Goal: Task Accomplishment & Management: Manage account settings

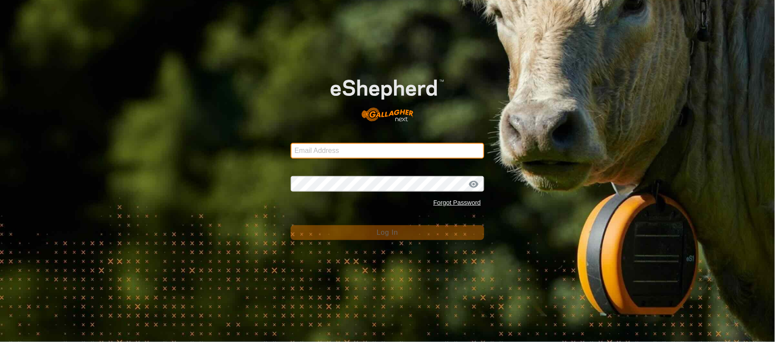
click at [339, 145] on input "Email Address" at bounding box center [388, 151] width 194 height 16
type input "[EMAIL_ADDRESS][PERSON_NAME][DOMAIN_NAME]"
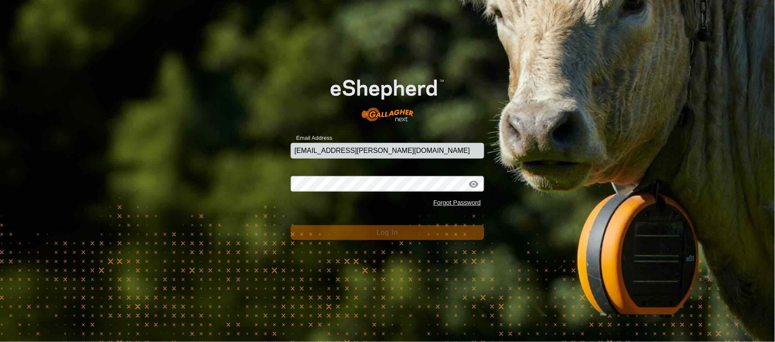
click at [357, 198] on div "Forgot Password" at bounding box center [388, 203] width 194 height 17
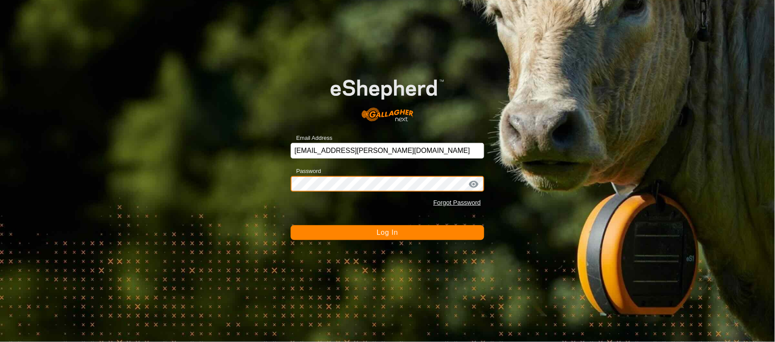
click at [291, 225] on button "Log In" at bounding box center [388, 232] width 194 height 15
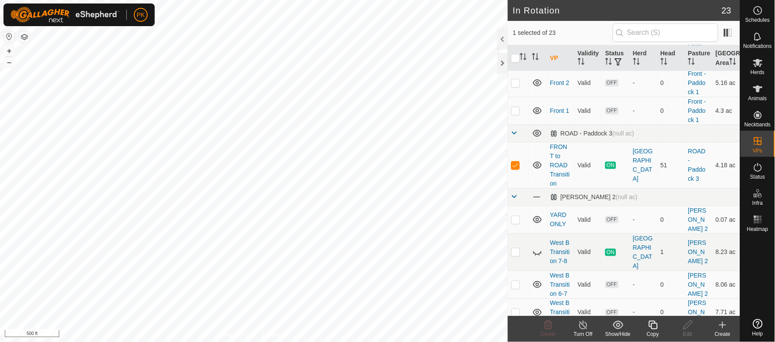
scroll to position [176, 0]
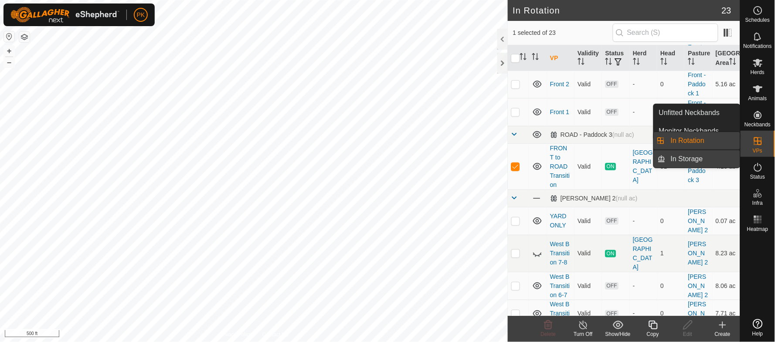
click at [685, 159] on link "In Storage" at bounding box center [702, 158] width 75 height 17
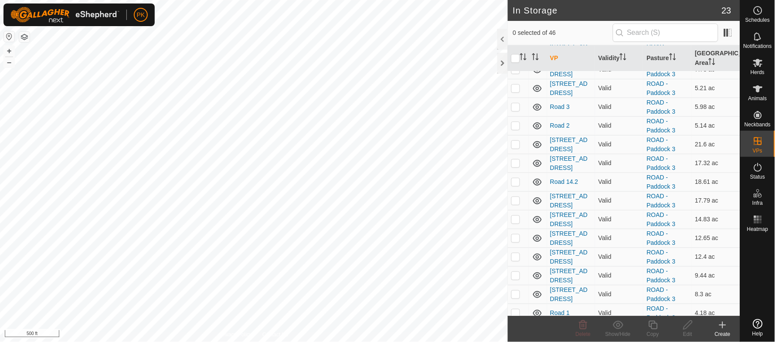
scroll to position [746, 0]
click at [557, 128] on link "Road 2" at bounding box center [560, 125] width 20 height 7
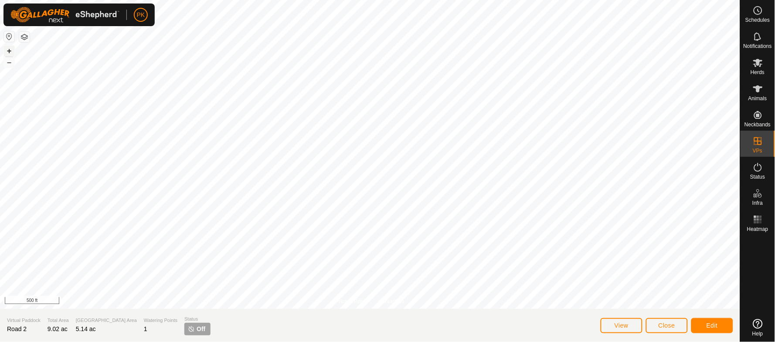
click at [10, 52] on button "+" at bounding box center [9, 51] width 10 height 10
click at [705, 326] on button "Edit" at bounding box center [712, 325] width 42 height 15
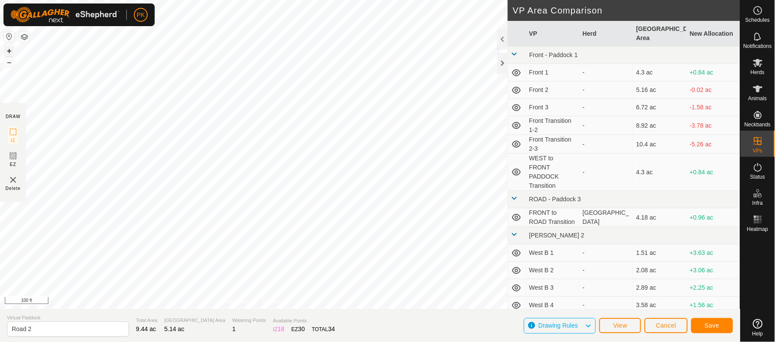
click at [10, 50] on button "+" at bounding box center [9, 51] width 10 height 10
click at [271, 0] on html "PK Schedules Notifications Herds Animals Neckbands VPs Status Infra Heatmap Hel…" at bounding box center [387, 171] width 775 height 342
click at [359, 0] on html "PK Schedules Notifications Herds Animals Neckbands VPs Status Infra Heatmap Hel…" at bounding box center [387, 171] width 775 height 342
click at [7, 63] on button "–" at bounding box center [9, 62] width 10 height 10
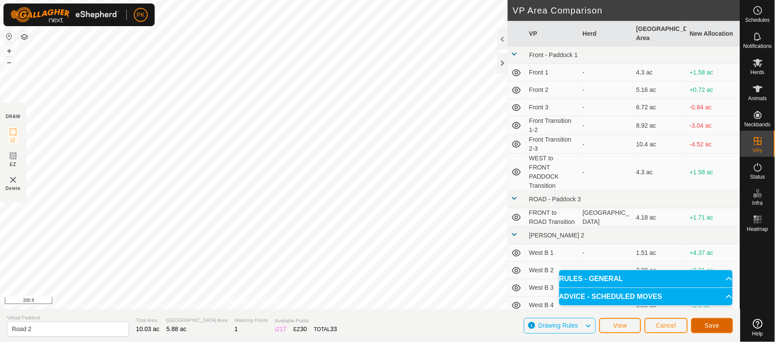
click at [715, 324] on span "Save" at bounding box center [711, 325] width 15 height 7
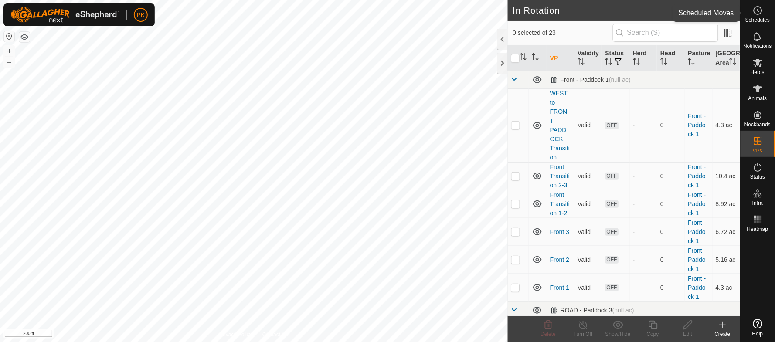
click at [760, 14] on icon at bounding box center [757, 10] width 10 height 10
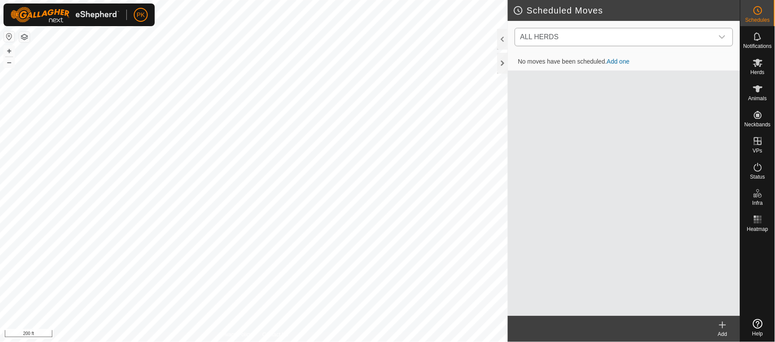
click at [724, 37] on icon "dropdown trigger" at bounding box center [722, 36] width 6 height 3
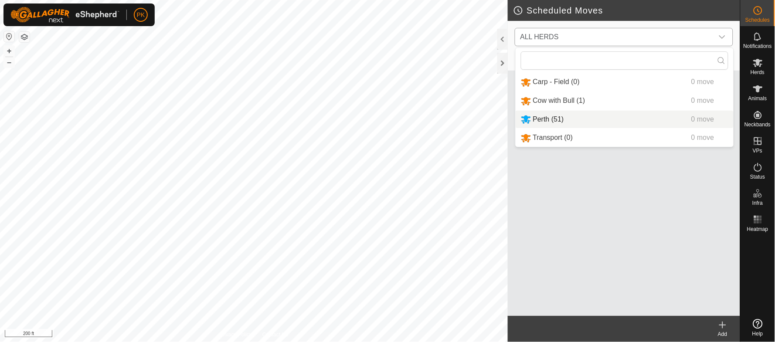
click at [522, 117] on li "Perth (51) 0 move" at bounding box center [624, 120] width 218 height 18
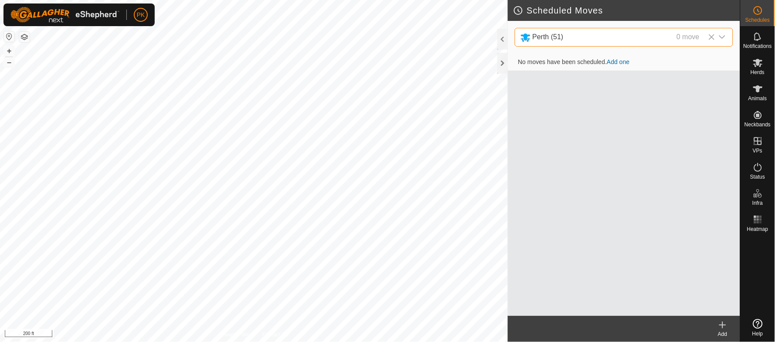
click at [616, 62] on link "Add one" at bounding box center [618, 61] width 23 height 7
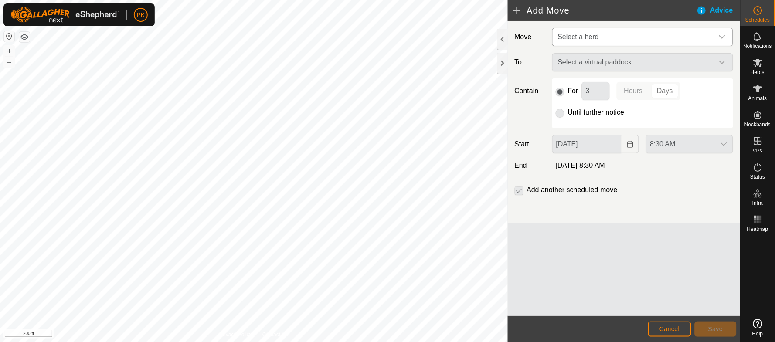
click at [609, 36] on span "Select a herd" at bounding box center [633, 36] width 159 height 17
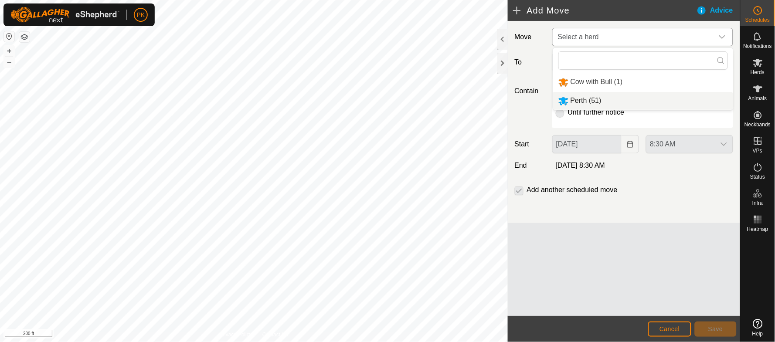
click at [586, 106] on li "Perth (51)" at bounding box center [643, 101] width 180 height 18
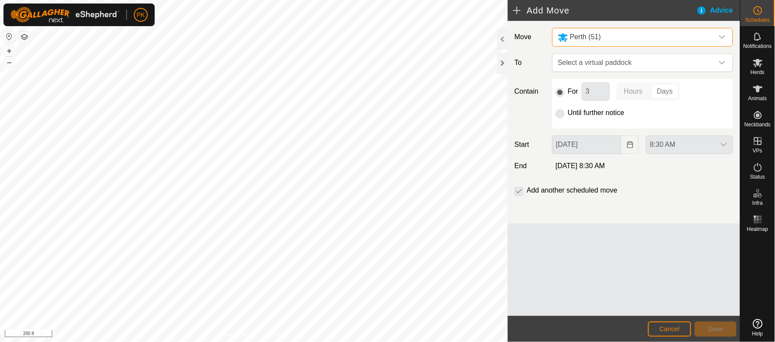
click at [559, 115] on p-radiobutton at bounding box center [559, 113] width 9 height 10
click at [560, 113] on p-radiobutton at bounding box center [559, 113] width 9 height 10
click at [606, 64] on span "Select a virtual paddock" at bounding box center [633, 62] width 159 height 17
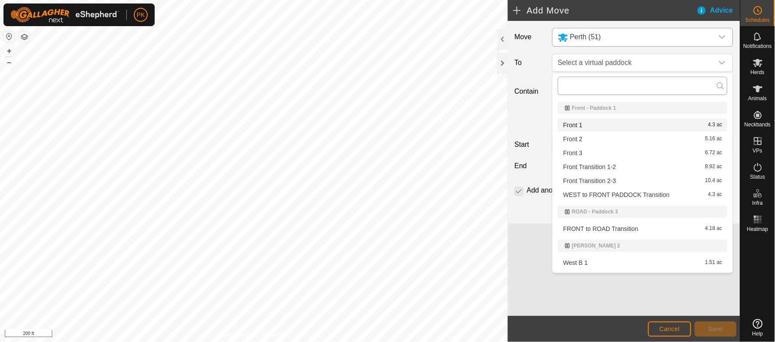
click at [599, 80] on input "text" at bounding box center [642, 86] width 169 height 18
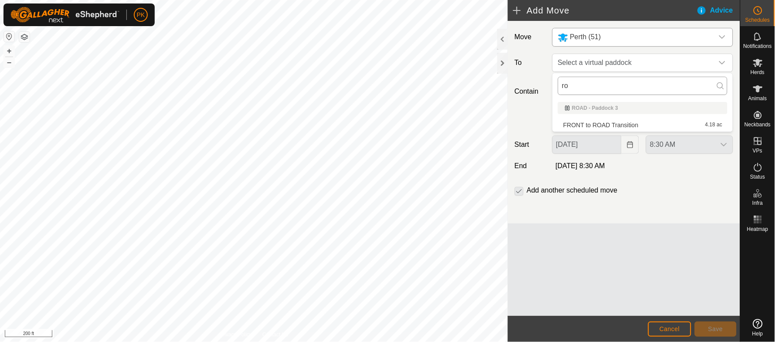
type input "r"
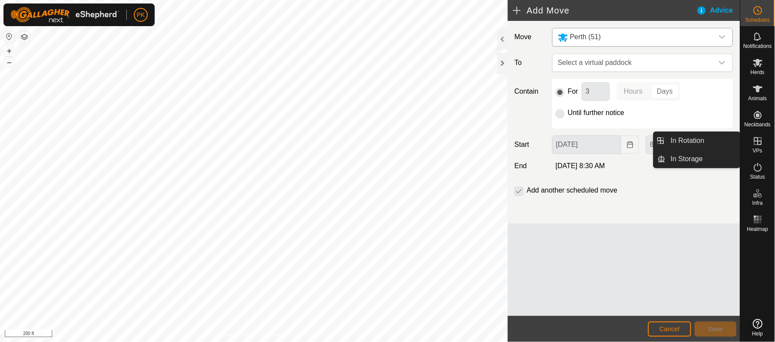
click at [753, 146] on es-virtualpaddocks-svg-icon at bounding box center [758, 141] width 16 height 14
click at [690, 159] on link "In Storage" at bounding box center [702, 158] width 75 height 17
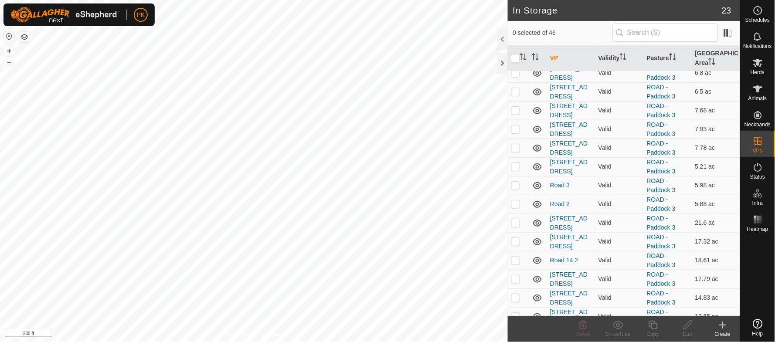
scroll to position [670, 0]
click at [516, 207] on td at bounding box center [518, 202] width 21 height 19
click at [618, 324] on icon at bounding box center [618, 325] width 11 height 10
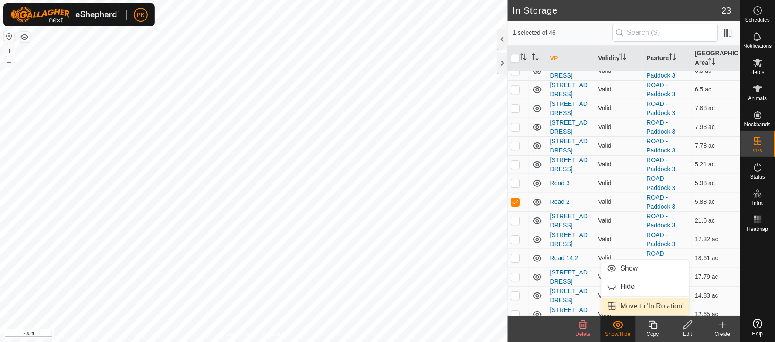
click at [629, 305] on link "Move to 'In Rotation'" at bounding box center [645, 306] width 88 height 17
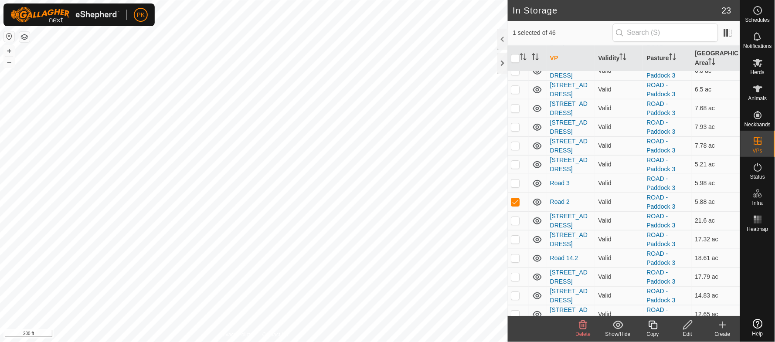
checkbox input "false"
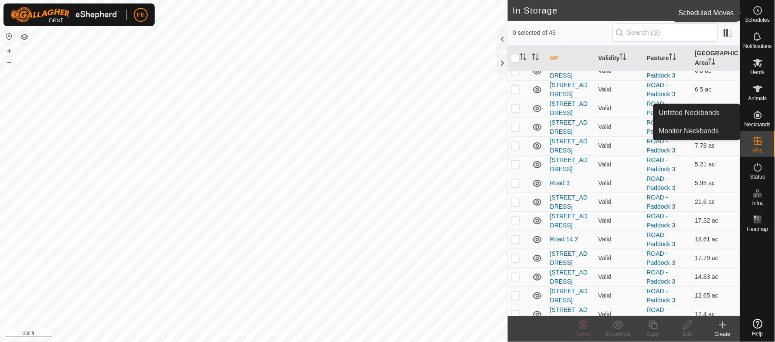
click at [760, 7] on circle at bounding box center [758, 11] width 8 height 8
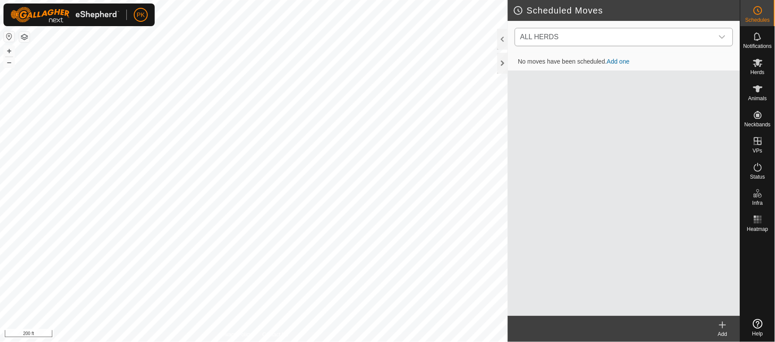
click at [721, 40] on icon "dropdown trigger" at bounding box center [721, 37] width 7 height 7
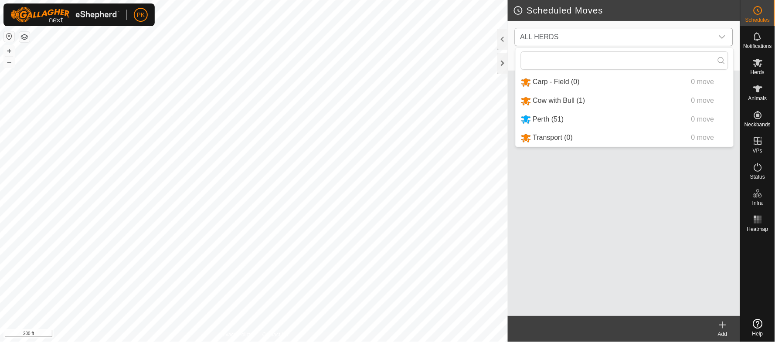
click at [616, 117] on li "Perth (51) 0 move" at bounding box center [624, 120] width 218 height 18
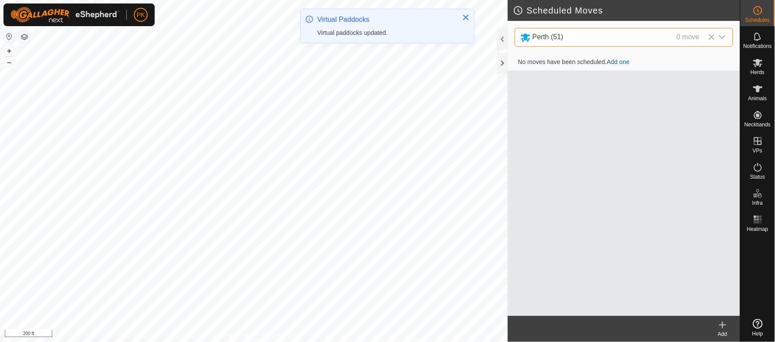
click at [619, 61] on link "Add one" at bounding box center [618, 61] width 23 height 7
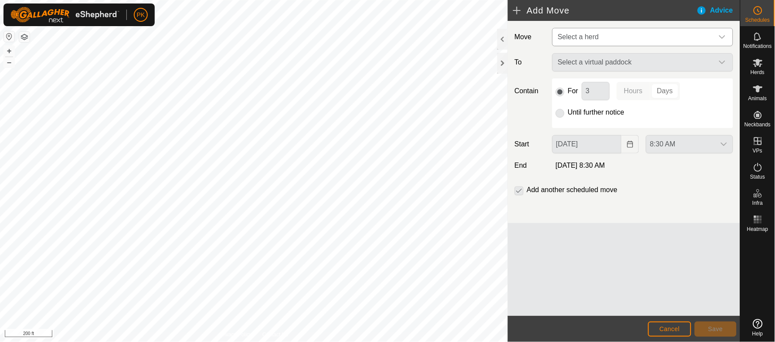
click at [627, 35] on span "Select a herd" at bounding box center [633, 36] width 159 height 17
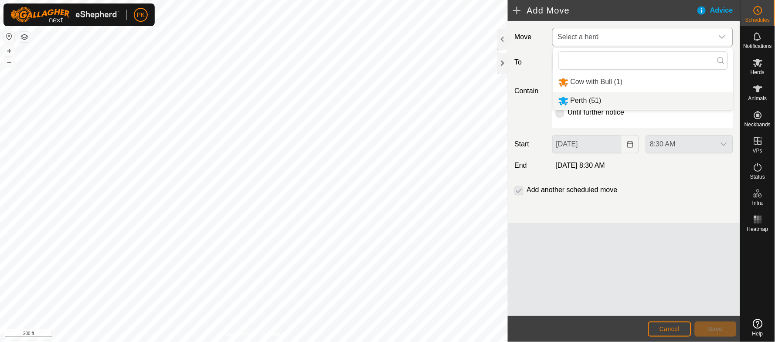
click at [600, 102] on li "Perth (51)" at bounding box center [643, 101] width 180 height 18
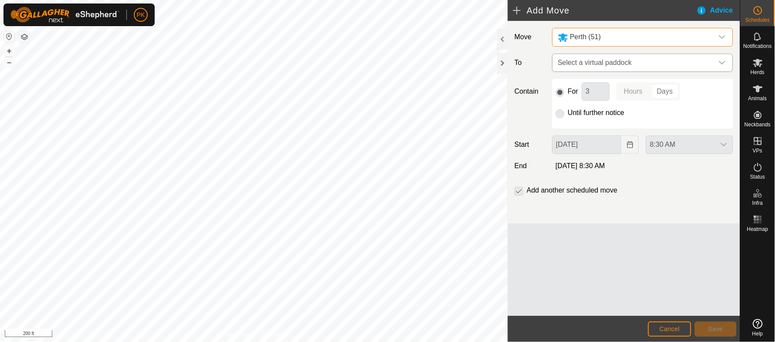
click at [612, 62] on span "Select a virtual paddock" at bounding box center [633, 62] width 159 height 17
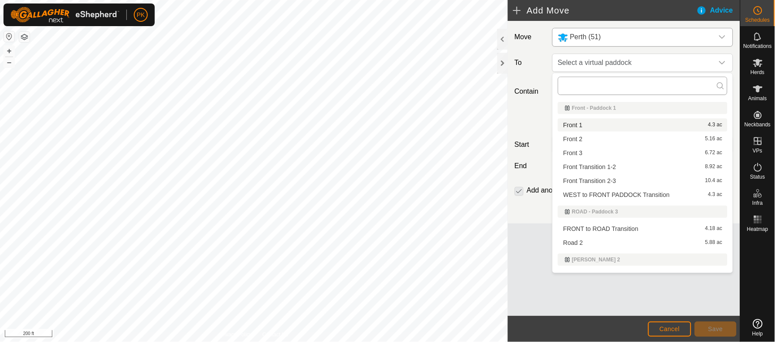
click at [603, 86] on input "text" at bounding box center [642, 86] width 169 height 18
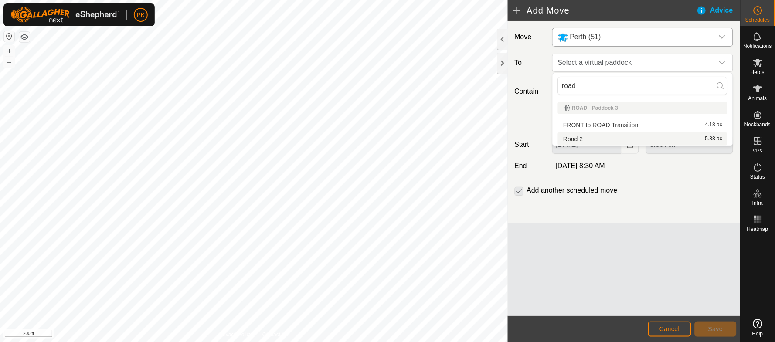
type input "road"
click at [582, 139] on li "Road 2 5.88 ac" at bounding box center [642, 138] width 169 height 13
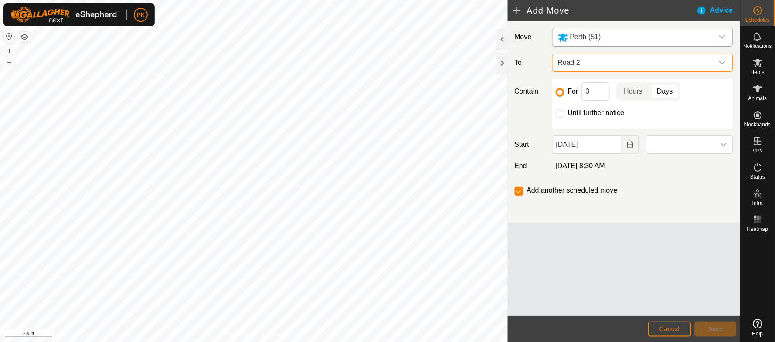
click at [612, 62] on span "Road 2" at bounding box center [633, 62] width 159 height 17
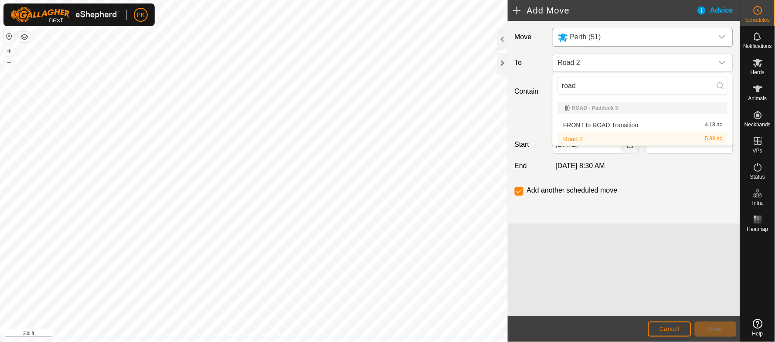
click at [601, 142] on li "Road 2 5.88 ac" at bounding box center [642, 138] width 169 height 13
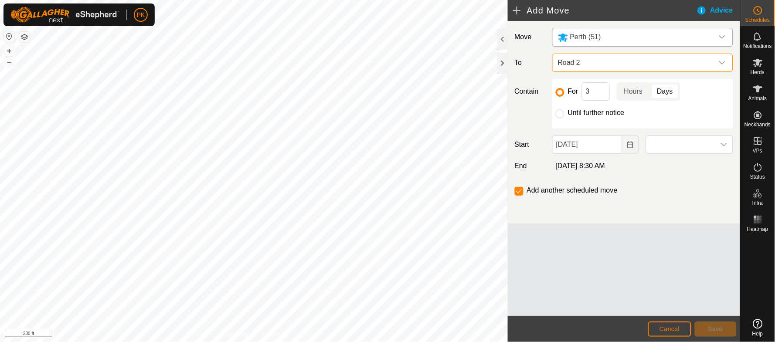
click at [604, 59] on span "Road 2" at bounding box center [633, 62] width 159 height 17
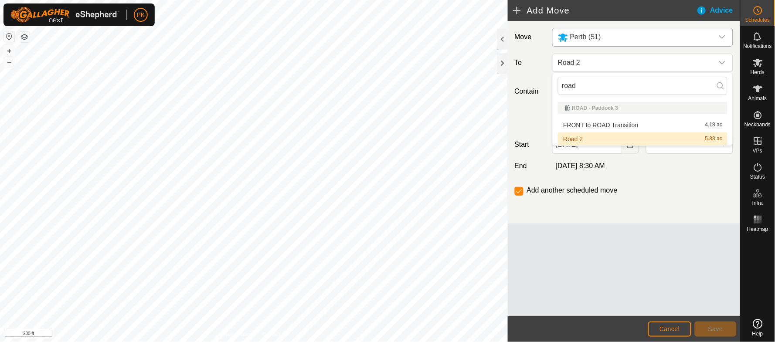
click at [587, 139] on li "Road 2 5.88 ac" at bounding box center [642, 138] width 169 height 13
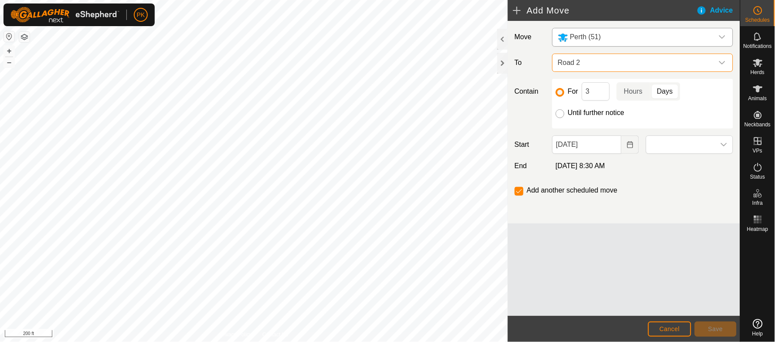
click at [563, 113] on input "Until further notice" at bounding box center [559, 113] width 9 height 9
radio input "true"
checkbox input "false"
click at [675, 139] on span at bounding box center [680, 144] width 69 height 17
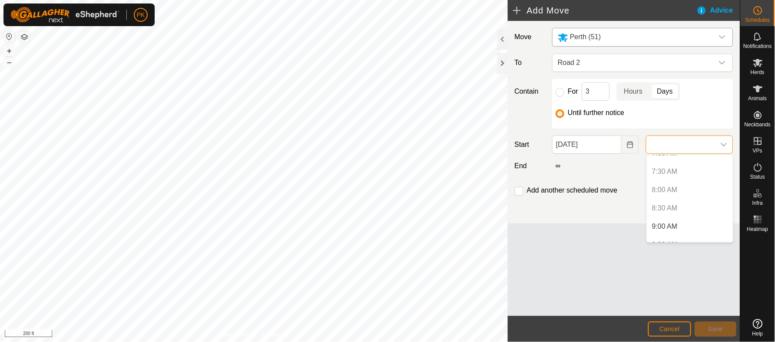
scroll to position [301, 0]
click at [603, 199] on div "Add another scheduled move" at bounding box center [623, 193] width 225 height 17
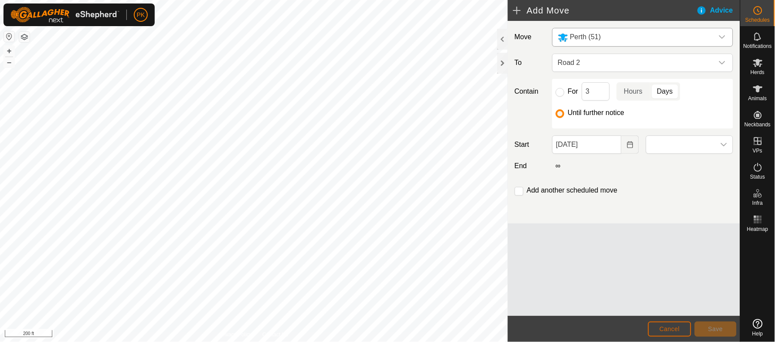
click at [673, 324] on button "Cancel" at bounding box center [669, 329] width 43 height 15
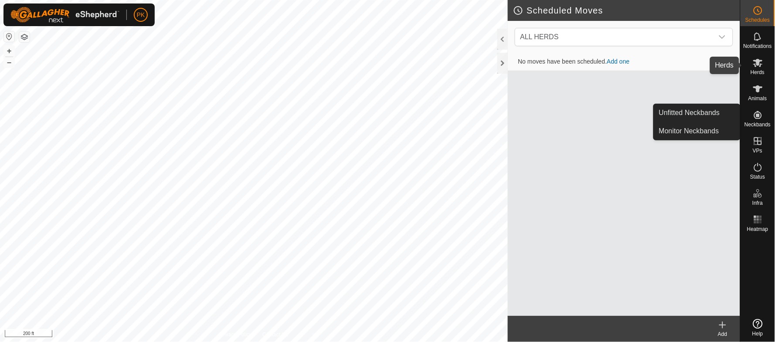
click at [755, 64] on icon at bounding box center [758, 63] width 10 height 8
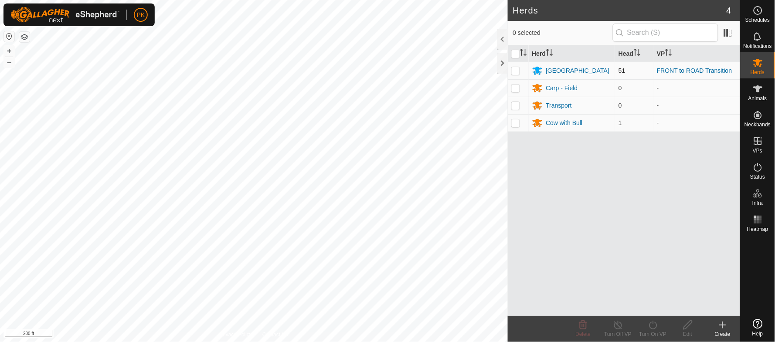
click at [517, 73] on p-checkbox at bounding box center [515, 70] width 9 height 7
checkbox input "true"
click at [657, 330] on div "Turn On VP" at bounding box center [652, 334] width 35 height 8
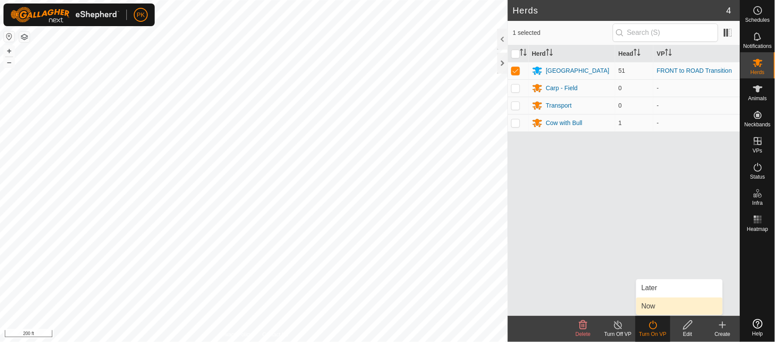
click at [651, 303] on link "Now" at bounding box center [679, 306] width 86 height 17
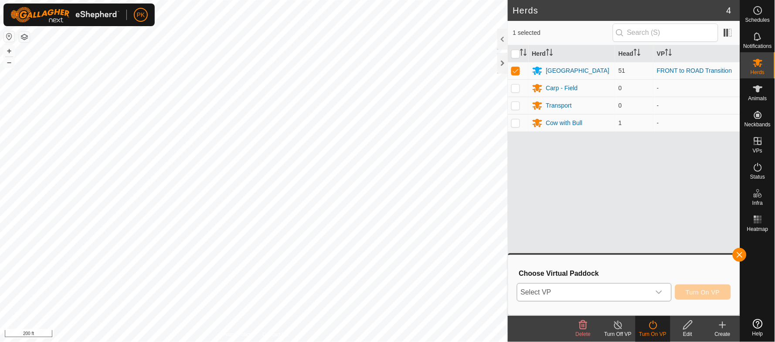
click at [661, 289] on icon "dropdown trigger" at bounding box center [658, 292] width 7 height 7
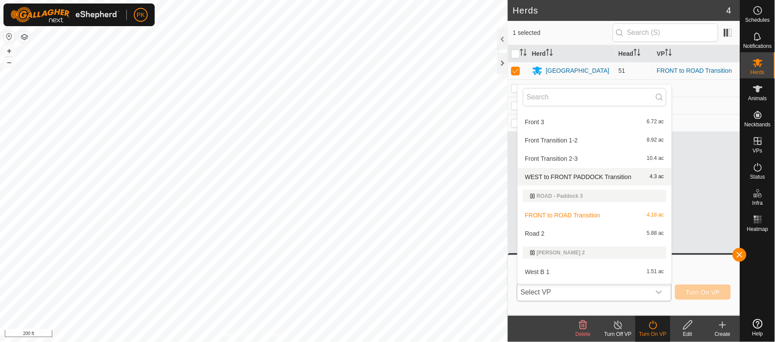
scroll to position [54, 0]
click at [624, 230] on li "Road 2 5.88 ac" at bounding box center [595, 232] width 154 height 17
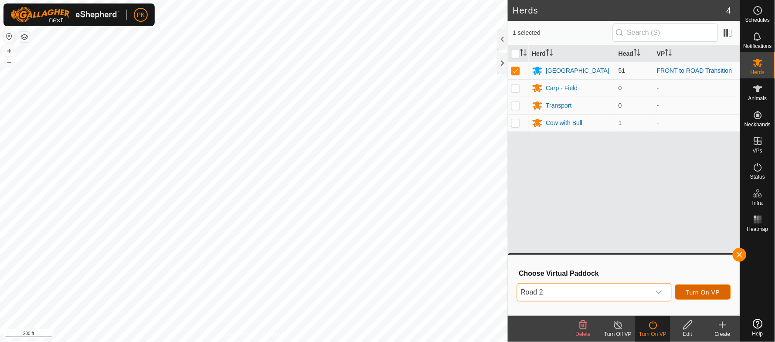
click at [704, 290] on span "Turn On VP" at bounding box center [703, 292] width 34 height 7
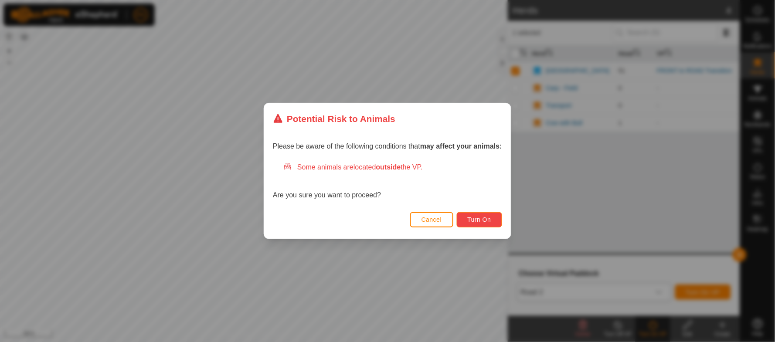
click at [471, 216] on span "Turn On" at bounding box center [479, 219] width 24 height 7
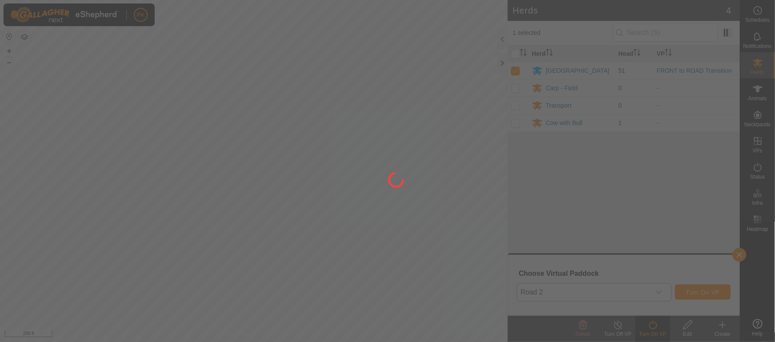
click at [471, 216] on div at bounding box center [387, 171] width 775 height 342
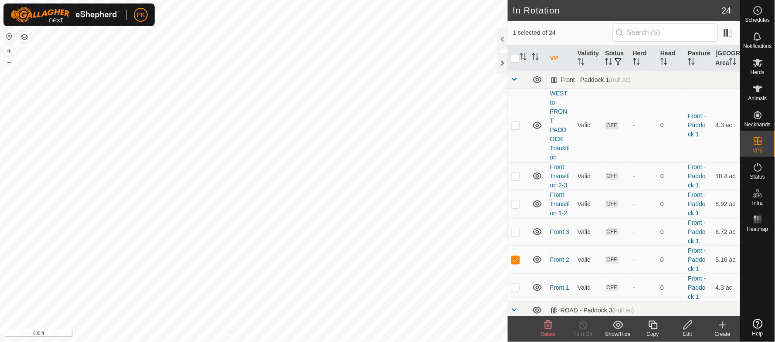
checkbox input "false"
checkbox input "true"
checkbox input "false"
click at [8, 50] on button "+" at bounding box center [9, 51] width 10 height 10
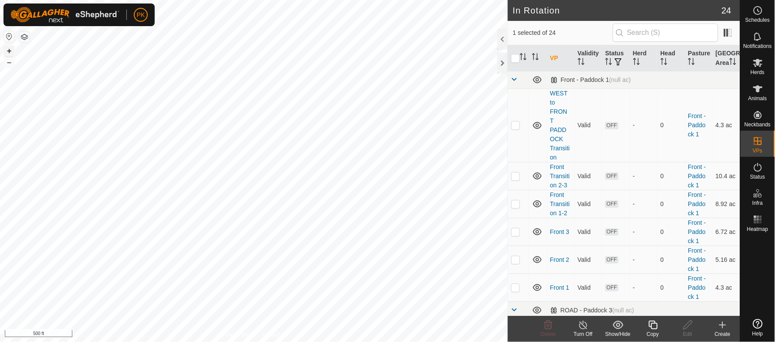
click at [8, 50] on button "+" at bounding box center [9, 51] width 10 height 10
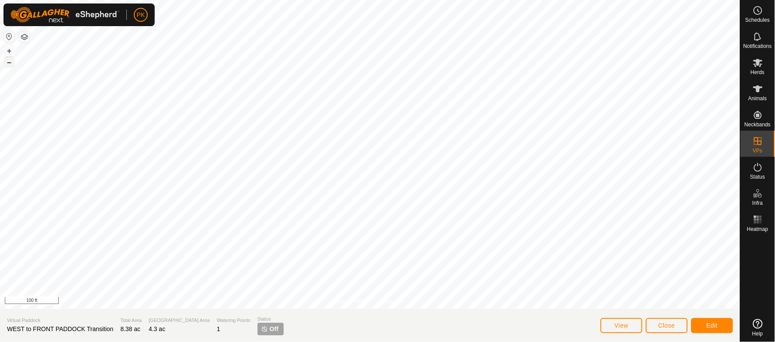
click at [7, 64] on button "–" at bounding box center [9, 62] width 10 height 10
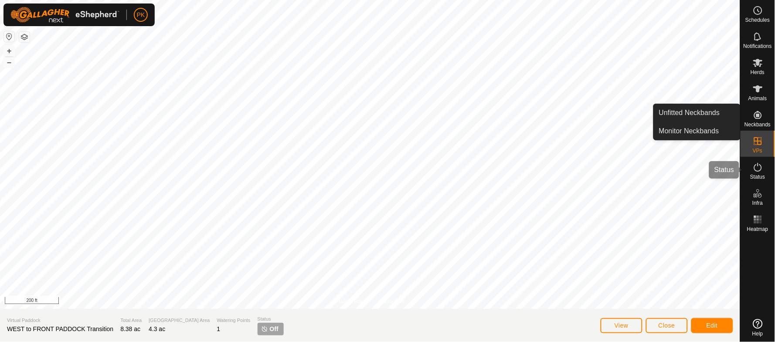
click at [755, 171] on icon at bounding box center [758, 167] width 8 height 9
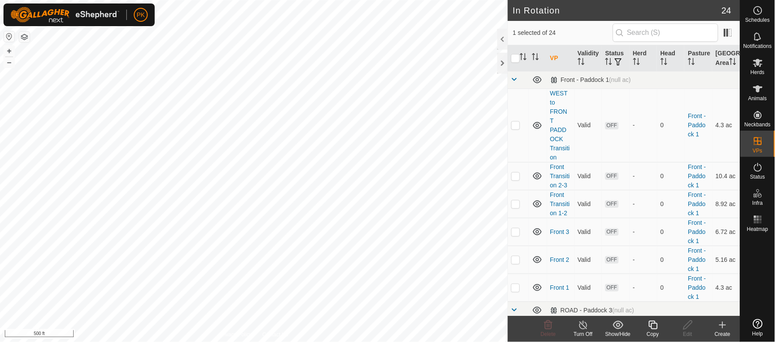
checkbox input "true"
checkbox input "false"
click at [10, 52] on button "+" at bounding box center [9, 51] width 10 height 10
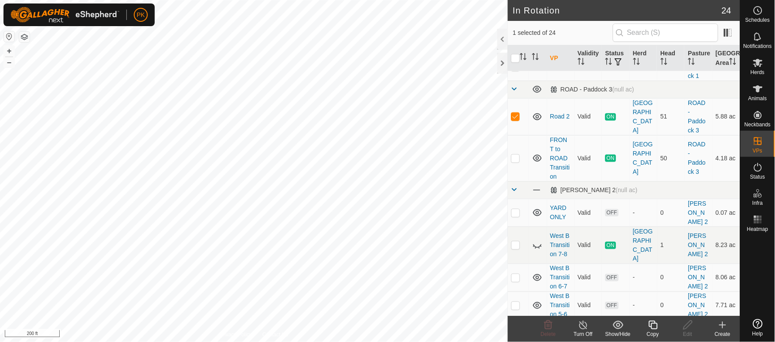
scroll to position [217, 0]
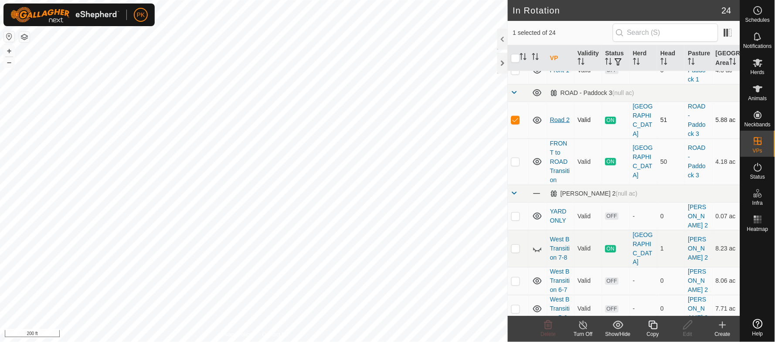
click at [557, 123] on link "Road 2" at bounding box center [560, 119] width 20 height 7
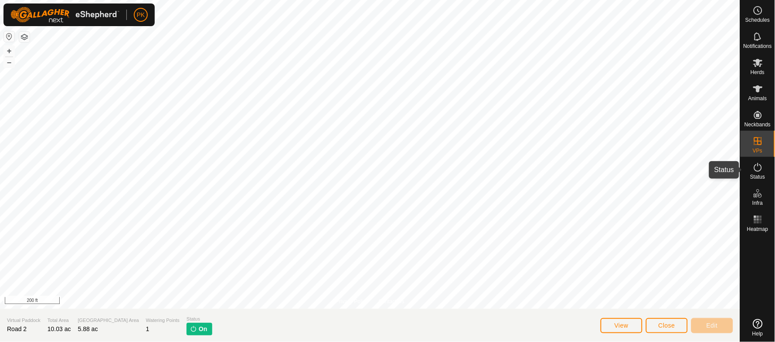
click at [755, 171] on icon at bounding box center [757, 167] width 10 height 10
